Goal: Task Accomplishment & Management: Manage account settings

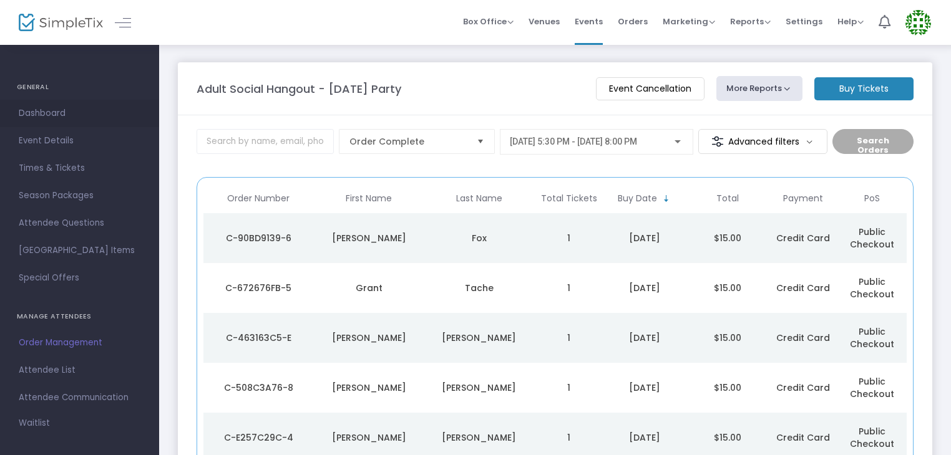
click at [70, 113] on span "Dashboard" at bounding box center [80, 113] width 122 height 16
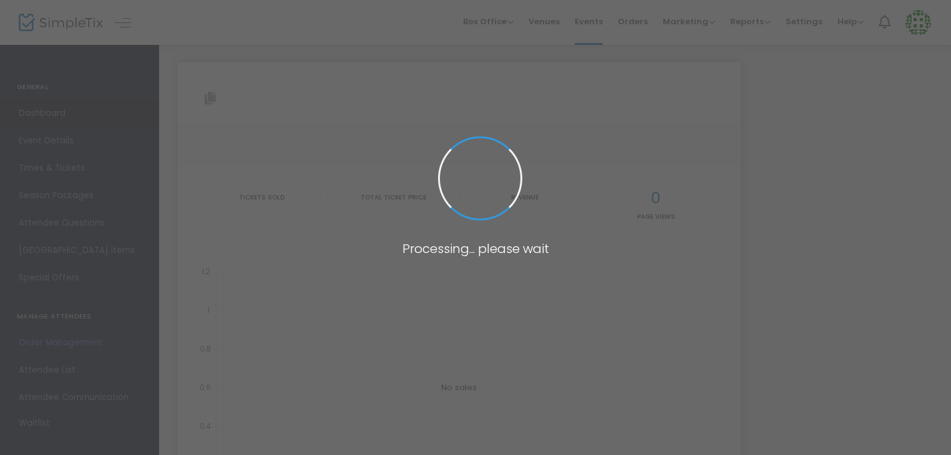
type input "[URL][DOMAIN_NAME][DATE]"
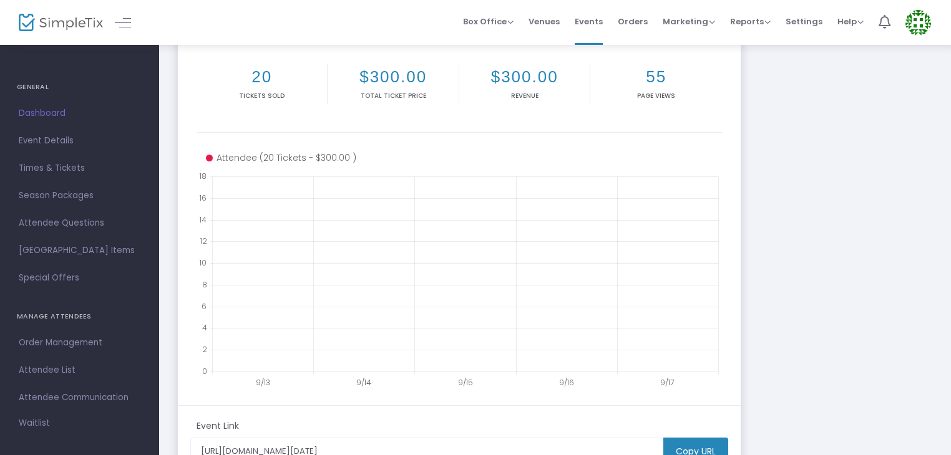
scroll to position [250, 0]
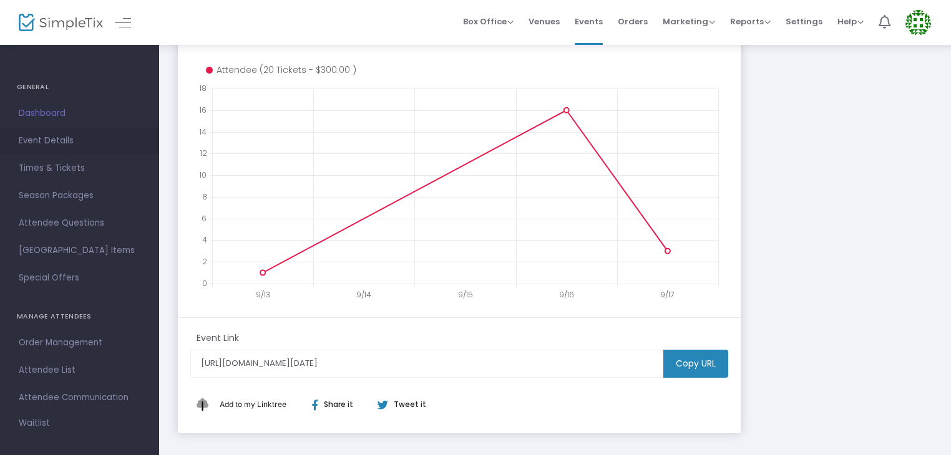
click at [34, 148] on span "Event Details" at bounding box center [80, 141] width 122 height 16
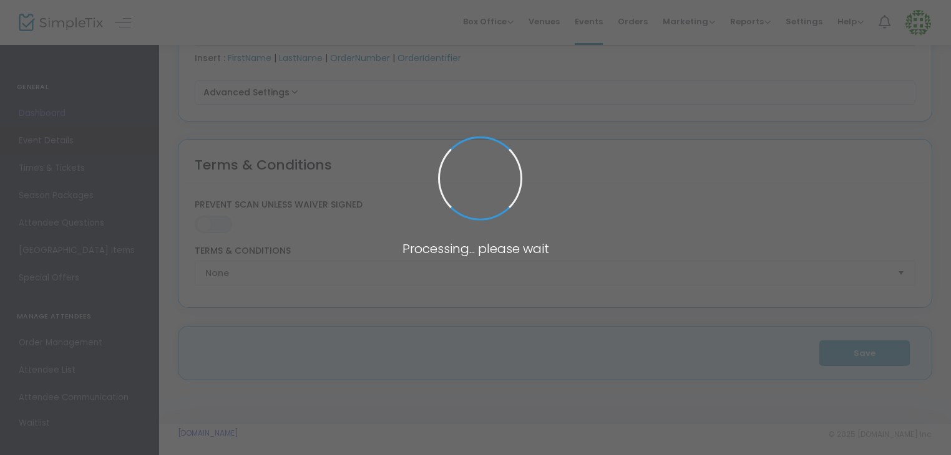
type input "Adult Social Hangout - [DATE] Party"
type textarea "Join us for our annual Halloween Party!THIS EVENT IS STRICTLY FOR ADULTS 18+ WI…"
type input "Buy Tickets"
type input "Collaboration Center Foundation"
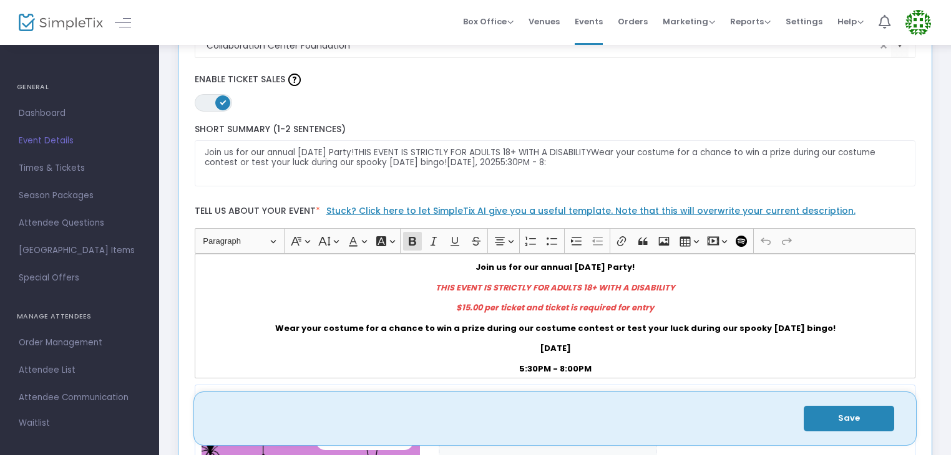
scroll to position [0, 0]
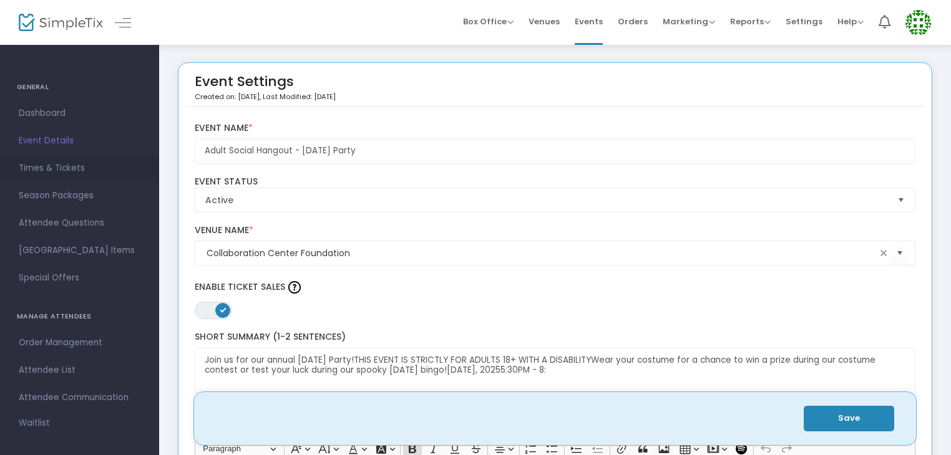
click at [57, 173] on span "Times & Tickets" at bounding box center [80, 168] width 122 height 16
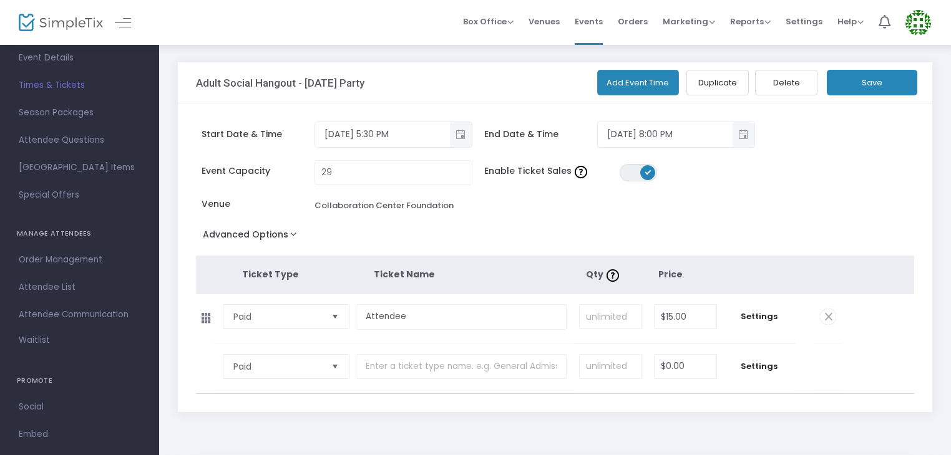
scroll to position [157, 0]
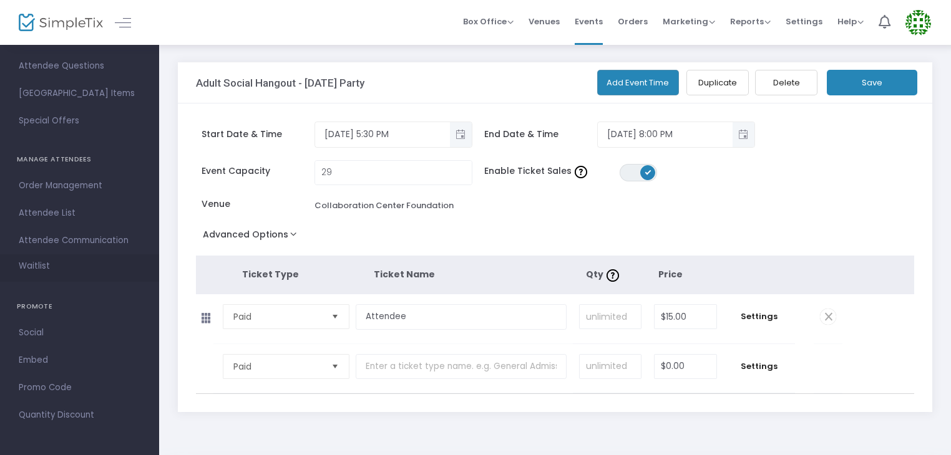
click at [51, 260] on link "Waitlist" at bounding box center [79, 267] width 159 height 27
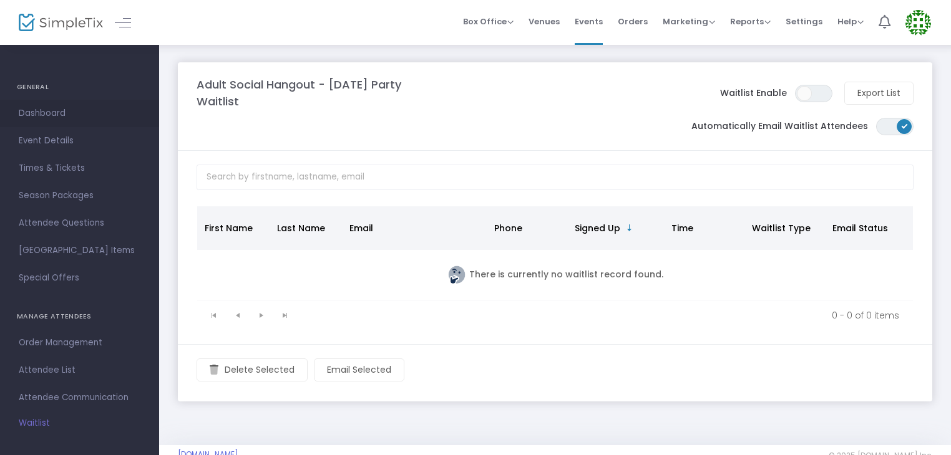
click at [19, 115] on span "Dashboard" at bounding box center [80, 113] width 122 height 16
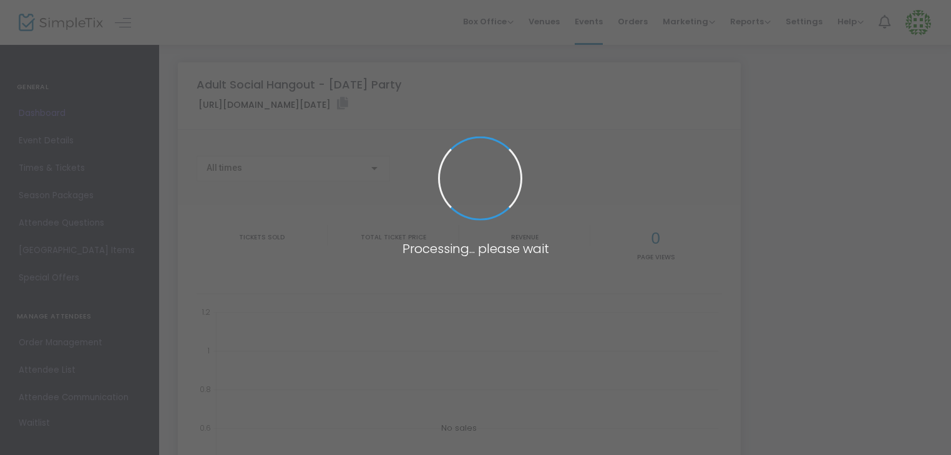
type input "https://www.simpletix.com/e/adult-social-hangout-halloween-party-tickets-236350"
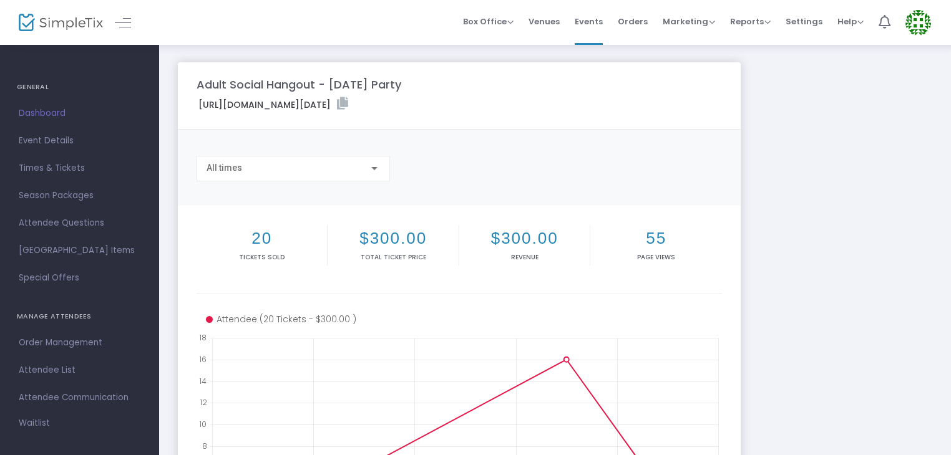
click at [37, 27] on img at bounding box center [61, 23] width 84 height 18
